Goal: Complete application form

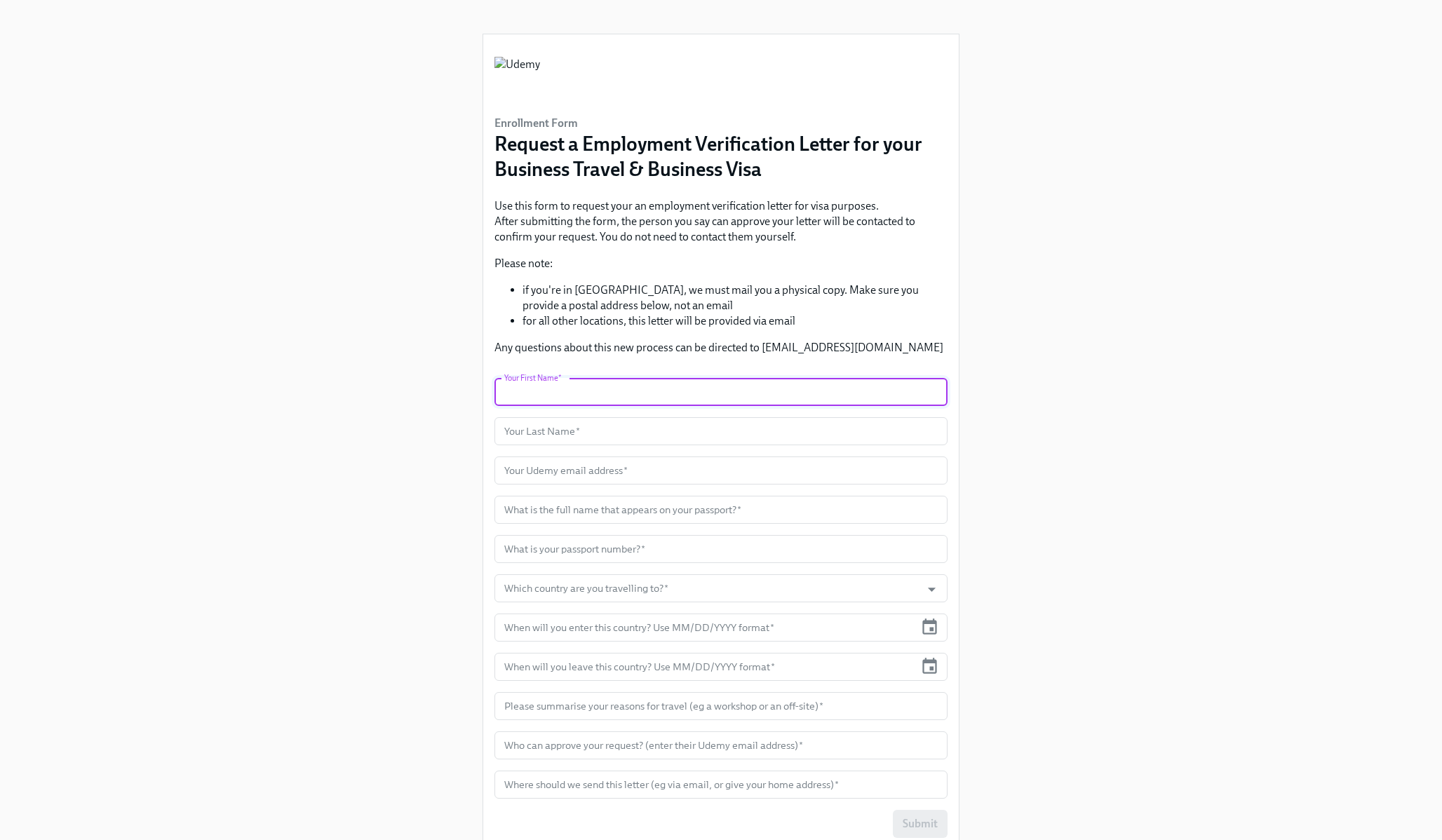
click at [581, 400] on input "text" at bounding box center [721, 392] width 453 height 28
type input "[PERSON_NAME]"
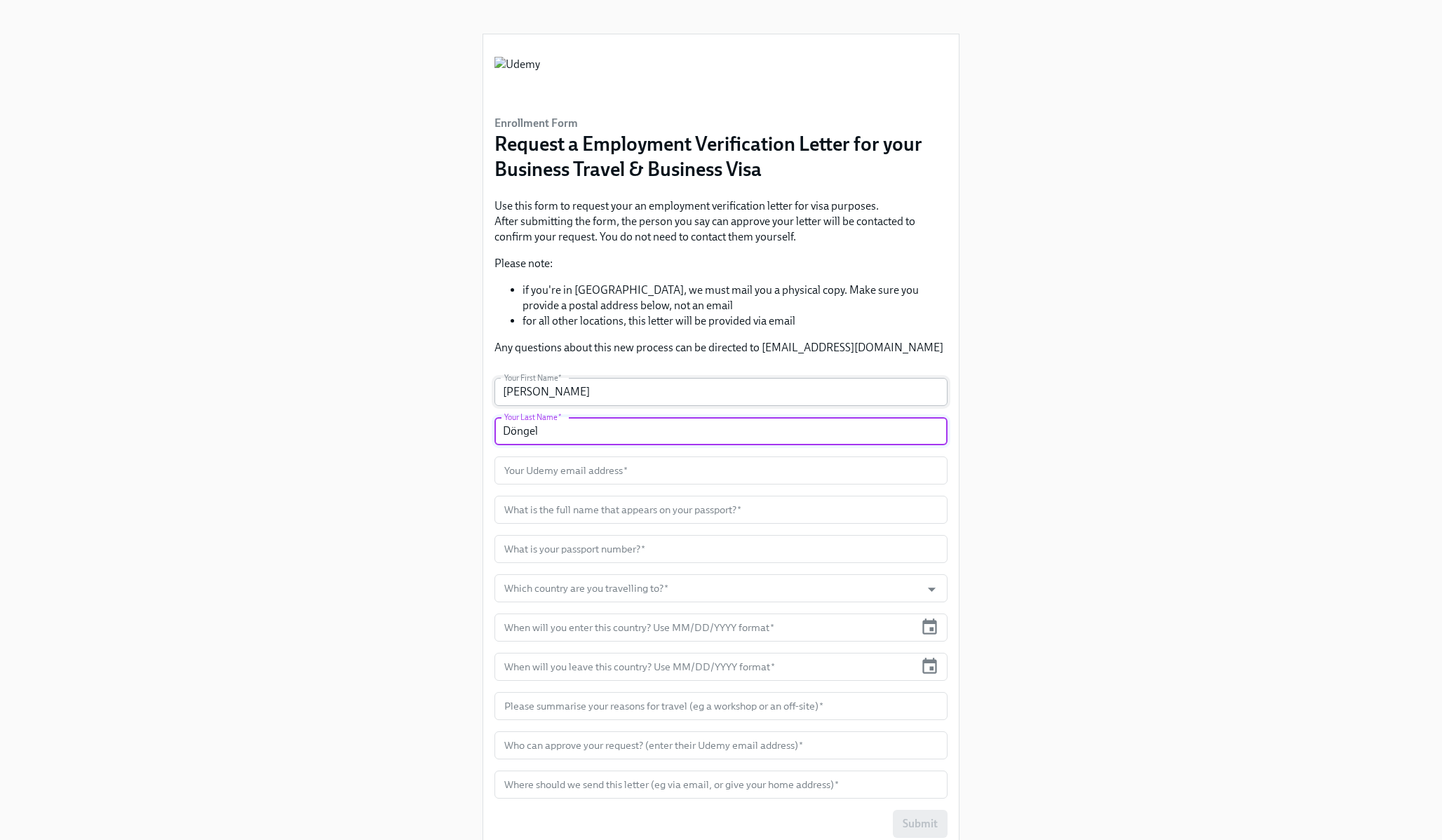
type input "Döngel"
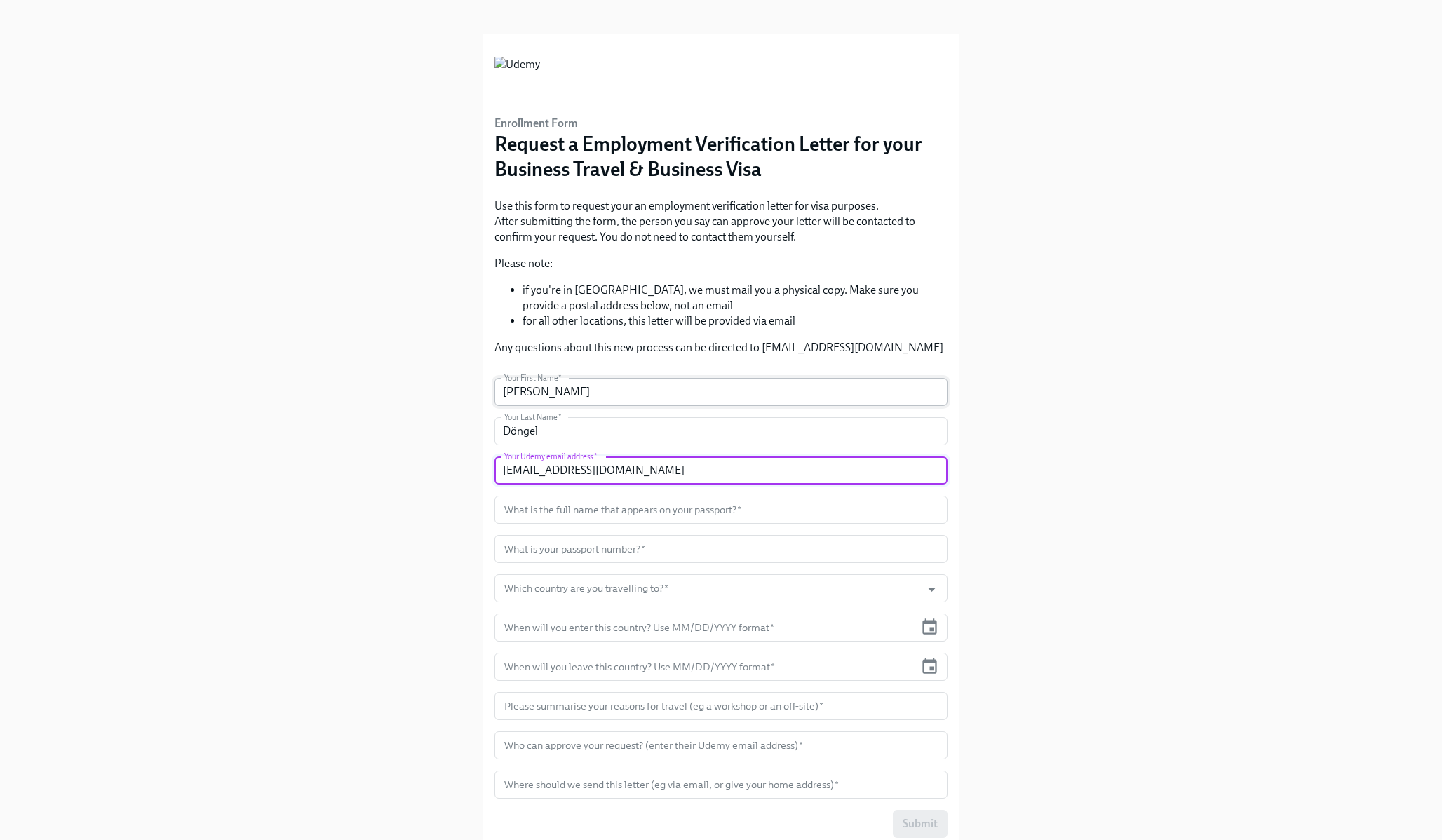
type input "[EMAIL_ADDRESS][DOMAIN_NAME]"
type input "[PERSON_NAME]"
click at [590, 387] on input "[PERSON_NAME]" at bounding box center [721, 392] width 453 height 28
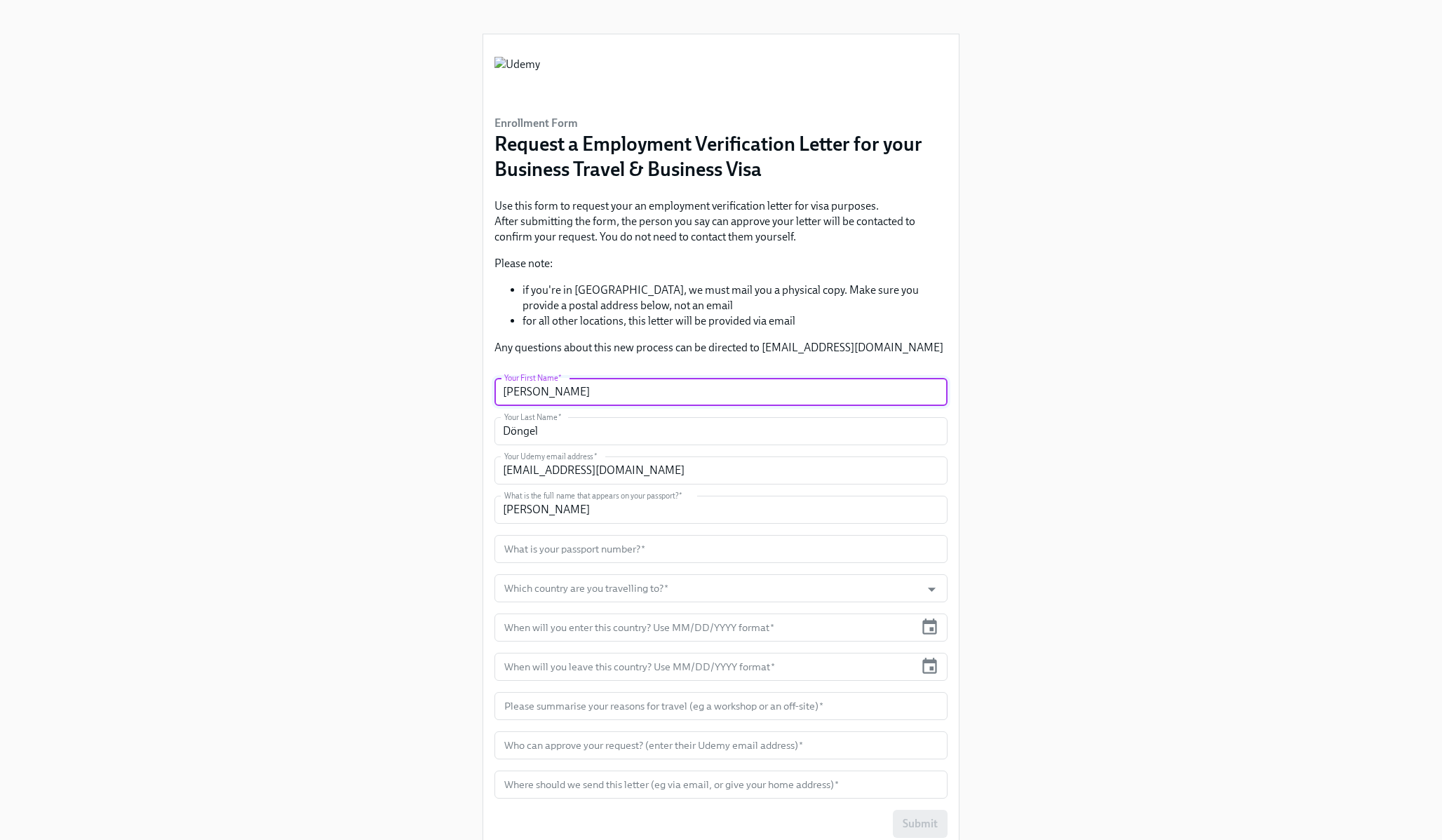
drag, startPoint x: 597, startPoint y: 390, endPoint x: 465, endPoint y: 386, distance: 132.1
click at [465, 386] on div "Enrollment Form Request a Employment Verification Letter for your Business Trav…" at bounding box center [721, 430] width 1375 height 861
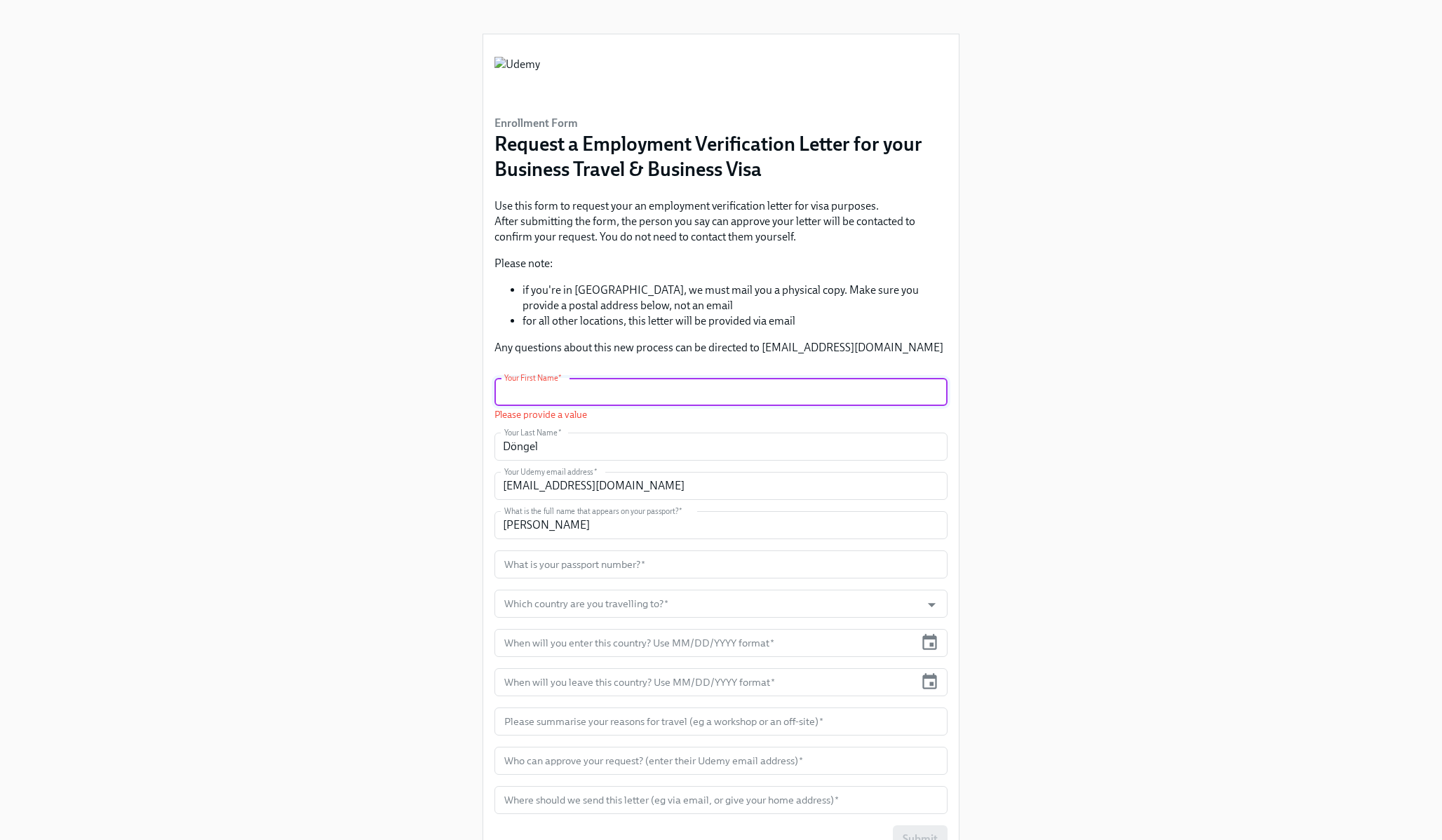
paste input "[PERSON_NAME]"
type input "[PERSON_NAME]"
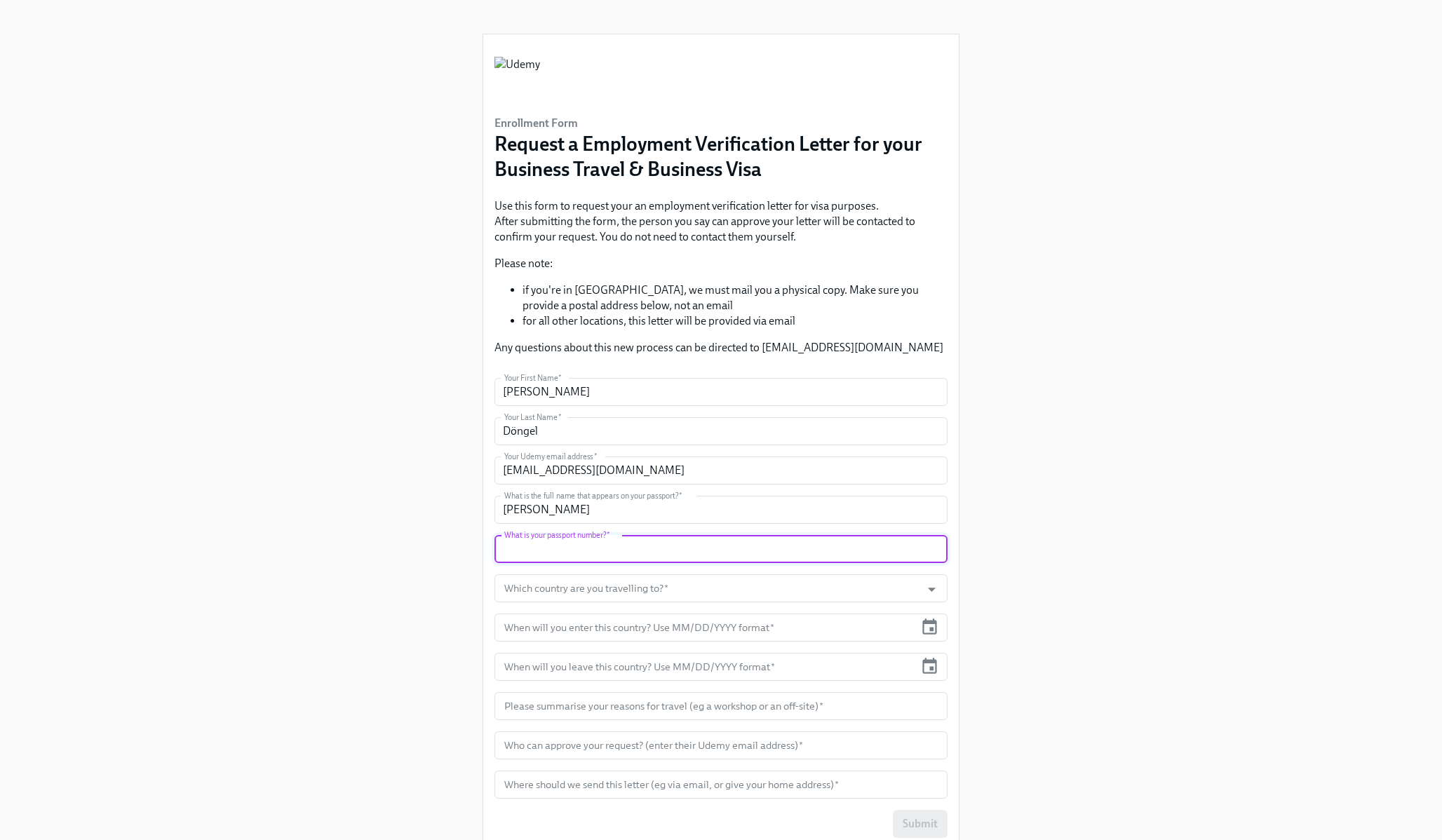
click at [540, 555] on input "text" at bounding box center [721, 549] width 453 height 28
click at [540, 586] on input "Which country are you travelling to?   *" at bounding box center [708, 588] width 413 height 28
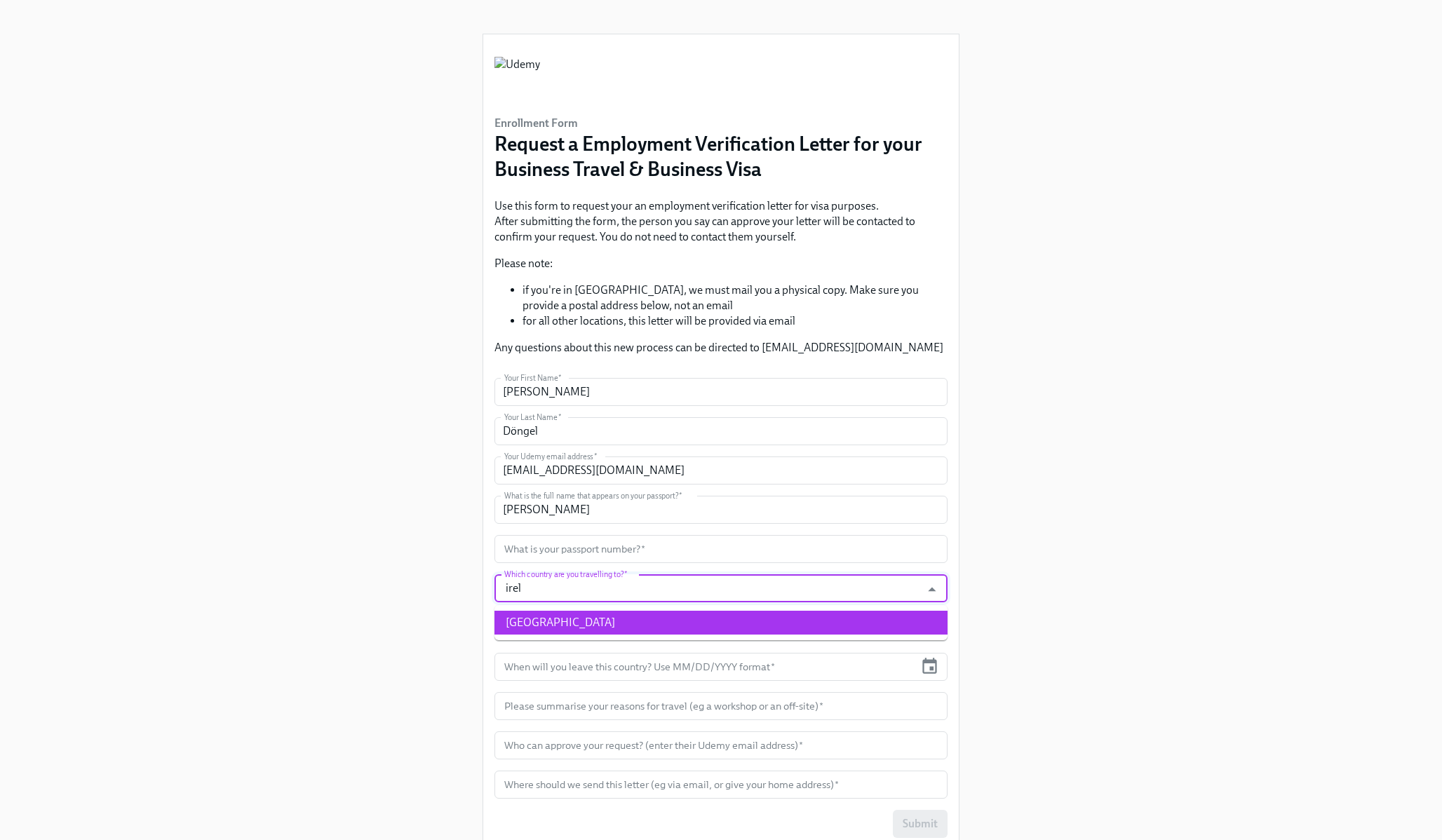
click at [546, 619] on li "[GEOGRAPHIC_DATA]" at bounding box center [721, 622] width 453 height 24
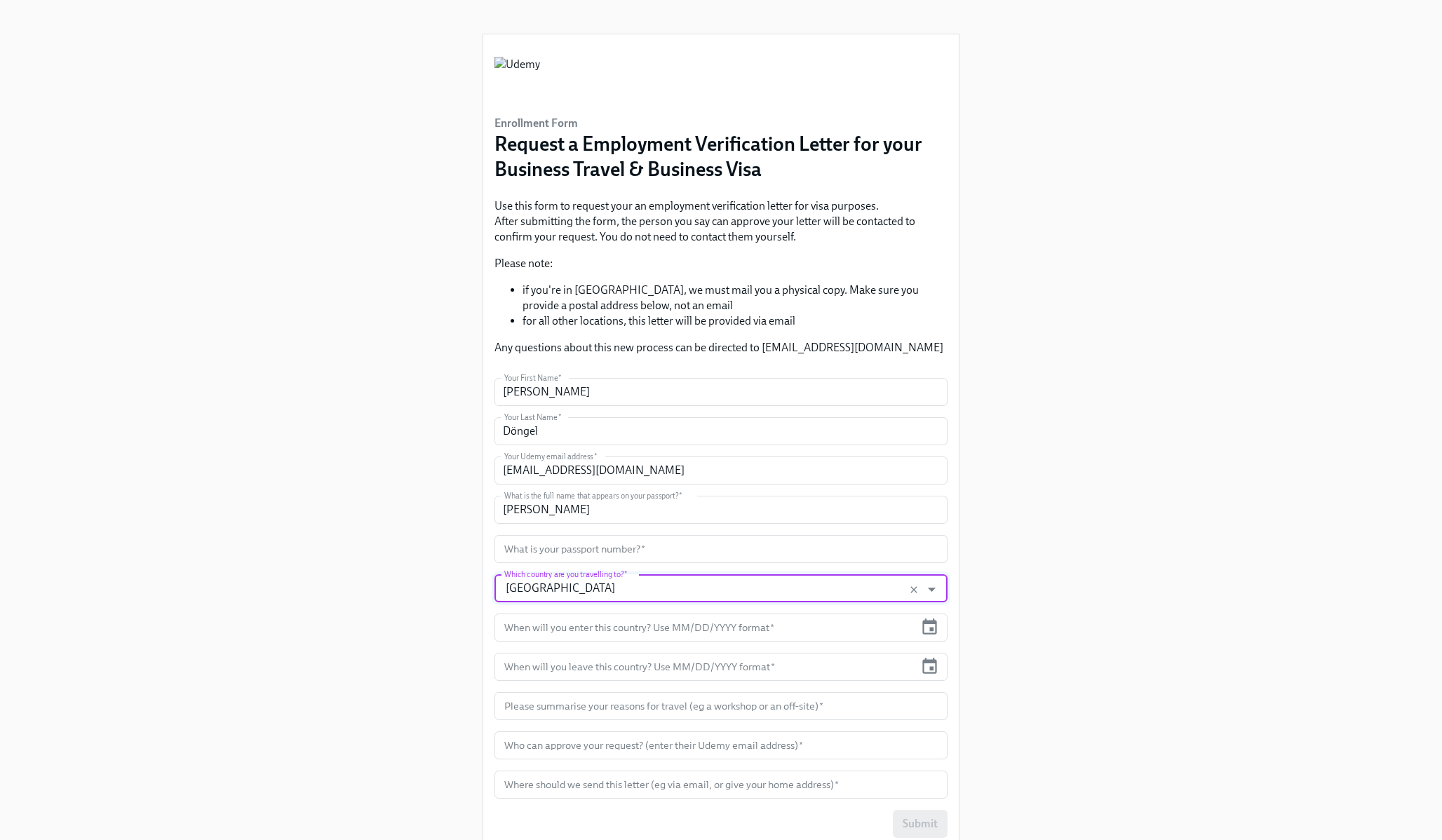
type input "[GEOGRAPHIC_DATA]"
